Goal: Task Accomplishment & Management: Manage account settings

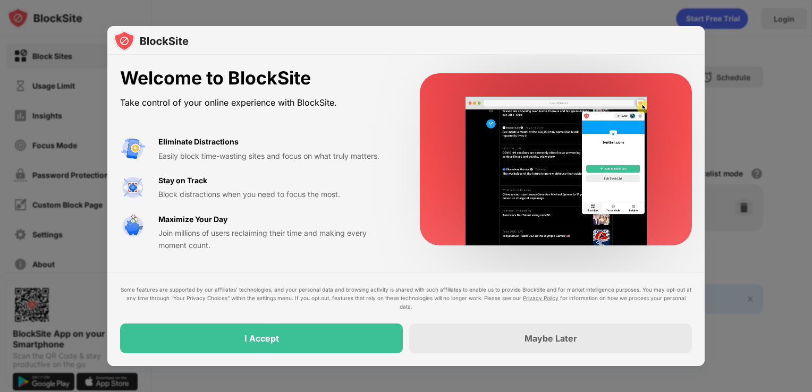
drag, startPoint x: 0, startPoint y: 0, endPoint x: 339, endPoint y: 333, distance: 475.3
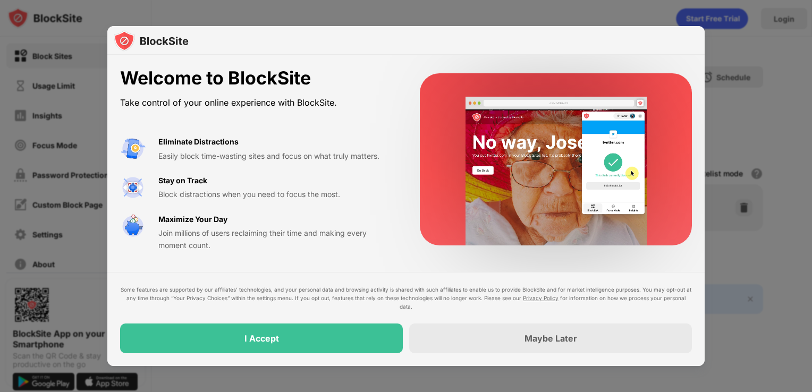
click at [339, 333] on div "I Accept" at bounding box center [261, 339] width 283 height 30
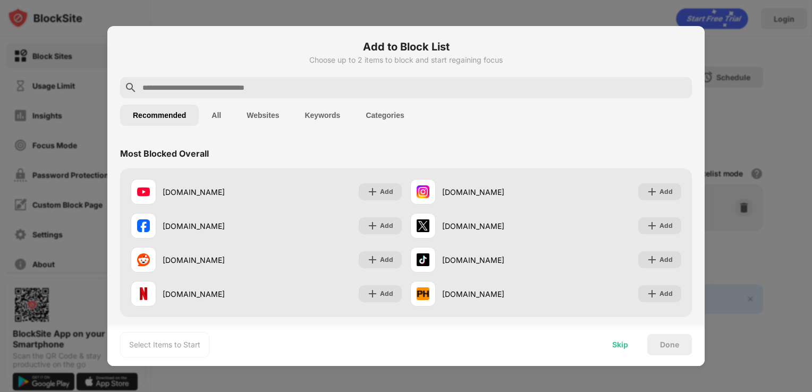
click at [614, 341] on div "Skip" at bounding box center [620, 345] width 16 height 9
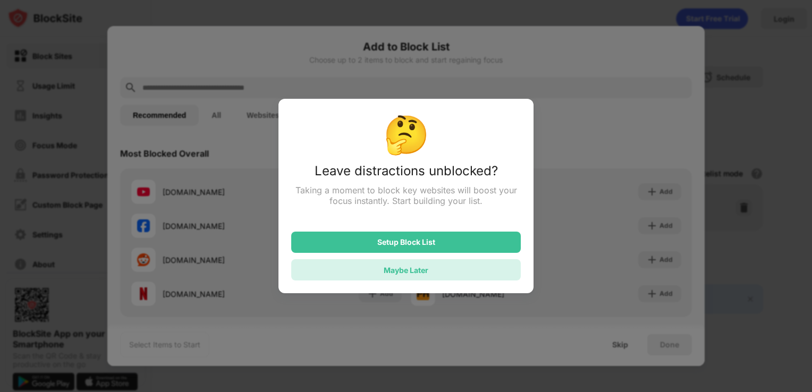
click at [453, 271] on div "Maybe Later" at bounding box center [406, 269] width 230 height 21
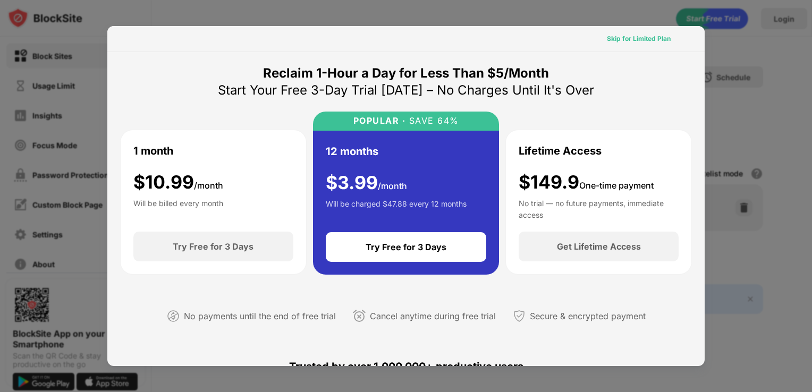
click at [626, 38] on div "Skip for Limited Plan" at bounding box center [639, 38] width 64 height 11
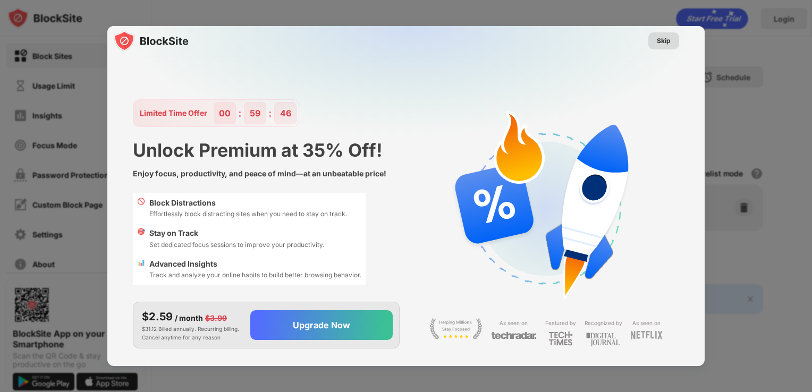
click at [659, 40] on div "Skip" at bounding box center [664, 41] width 14 height 11
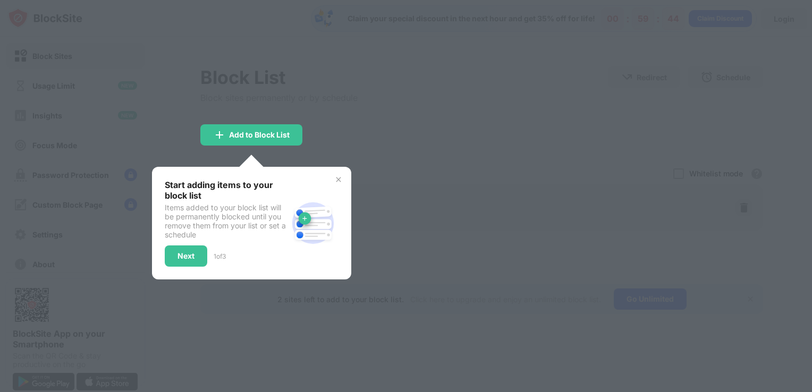
click at [339, 179] on img at bounding box center [338, 179] width 9 height 9
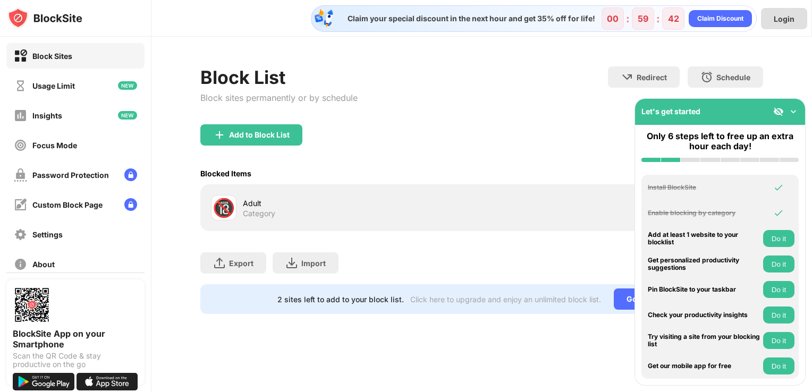
click at [791, 14] on div "Login" at bounding box center [784, 18] width 21 height 9
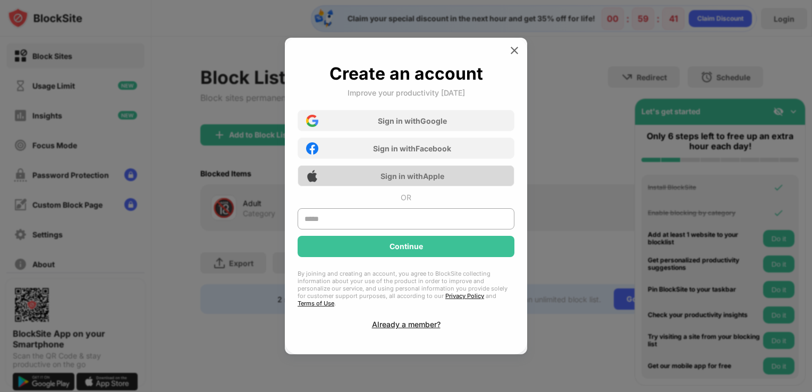
click at [426, 178] on div "Sign in with Apple" at bounding box center [412, 176] width 64 height 9
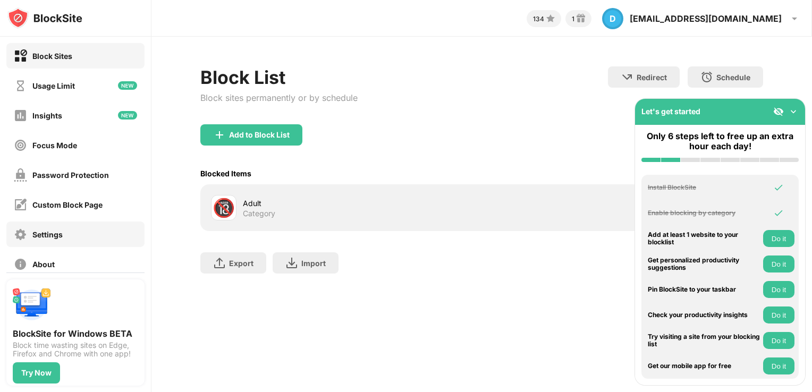
scroll to position [74, 0]
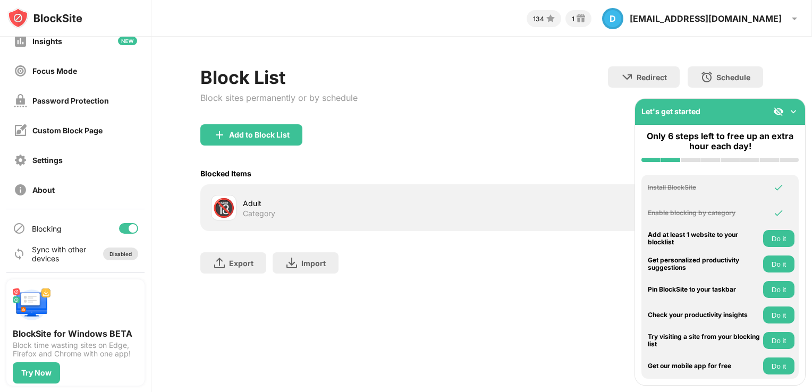
click at [109, 253] on div "Disabled" at bounding box center [120, 254] width 22 height 6
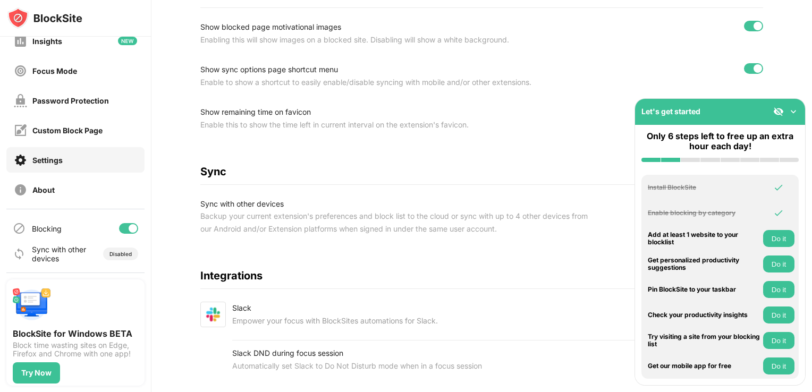
scroll to position [408, 0]
click at [793, 109] on img at bounding box center [793, 111] width 11 height 11
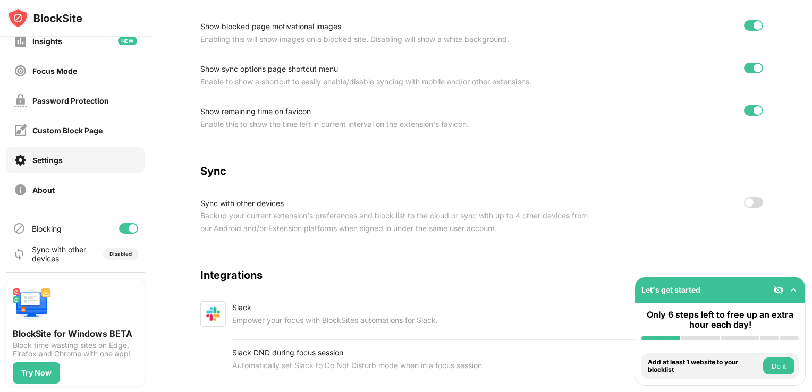
click at [745, 201] on div at bounding box center [749, 202] width 9 height 9
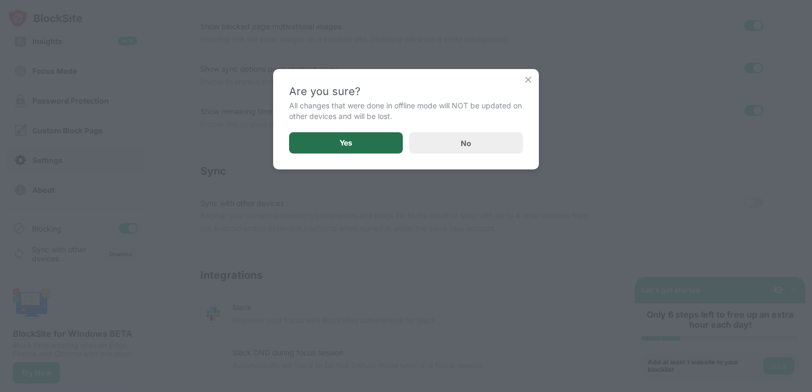
click at [392, 141] on div "Yes" at bounding box center [346, 142] width 114 height 21
